Goal: Task Accomplishment & Management: Use online tool/utility

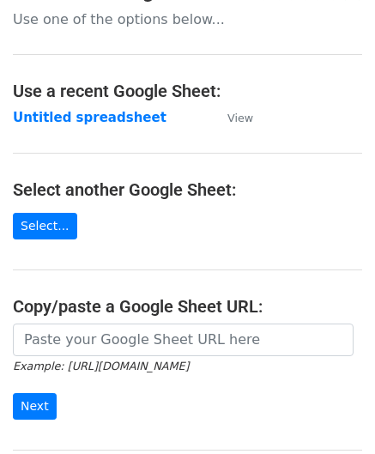
scroll to position [171, 0]
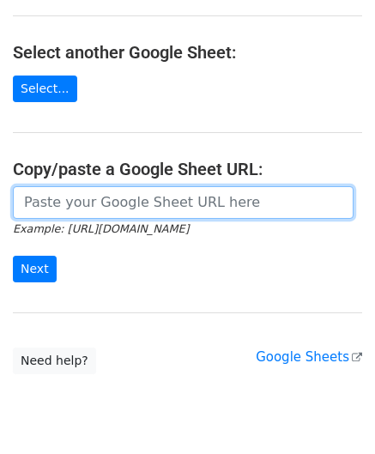
click at [91, 207] on input "url" at bounding box center [183, 202] width 340 height 33
paste input "[URL][DOMAIN_NAME]"
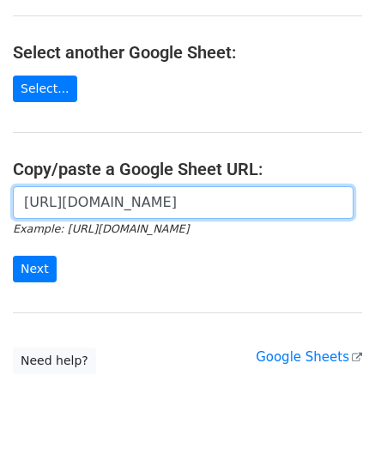
scroll to position [0, 382]
type input "[URL][DOMAIN_NAME]"
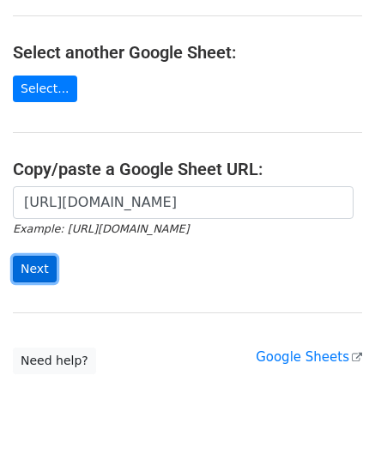
click at [32, 260] on input "Next" at bounding box center [35, 268] width 44 height 27
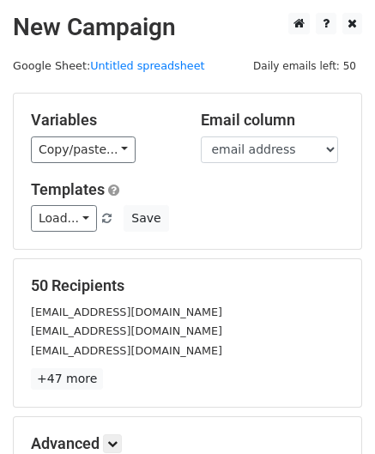
scroll to position [209, 0]
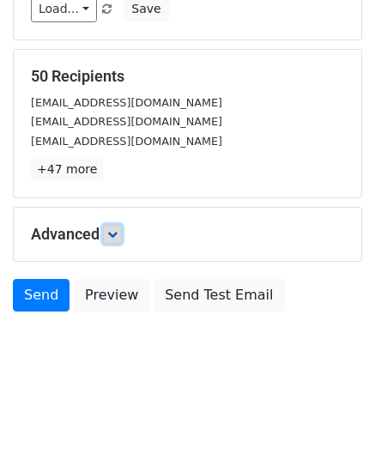
click at [117, 232] on icon at bounding box center [112, 234] width 10 height 10
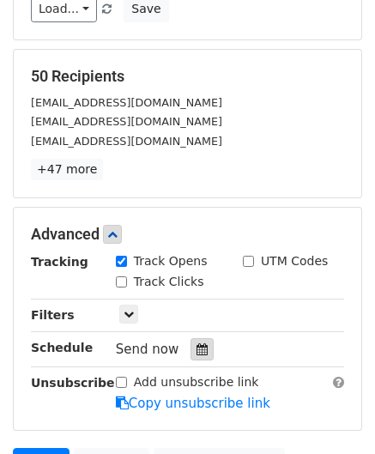
click at [197, 350] on icon at bounding box center [201, 349] width 11 height 12
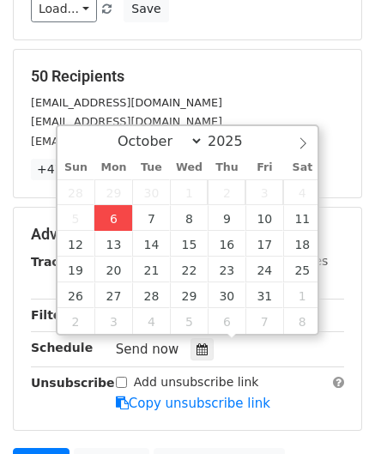
type input "2025-10-06 12:00"
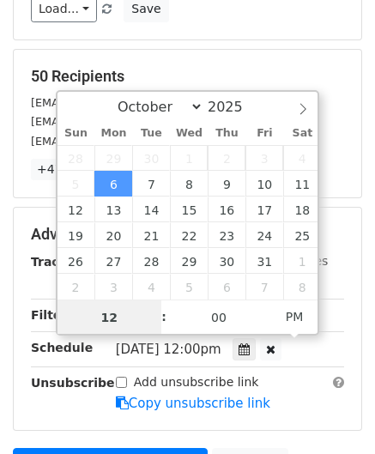
paste input "Hour"
type input "2"
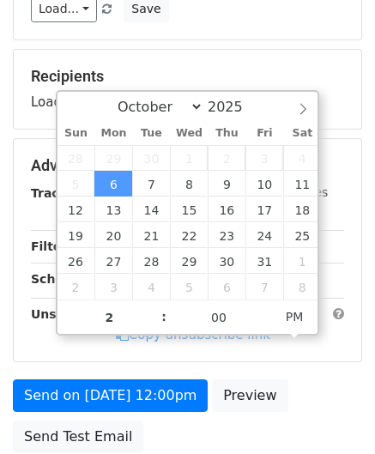
type input "2025-10-06 14:00"
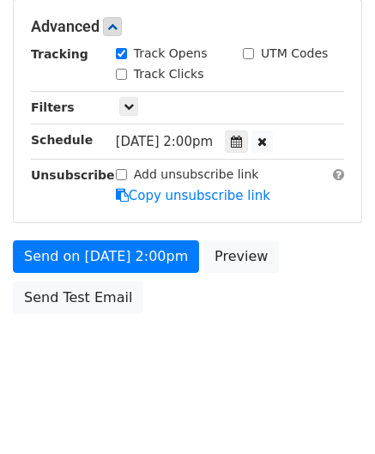
scroll to position [417, 0]
